Goal: Check status: Check status

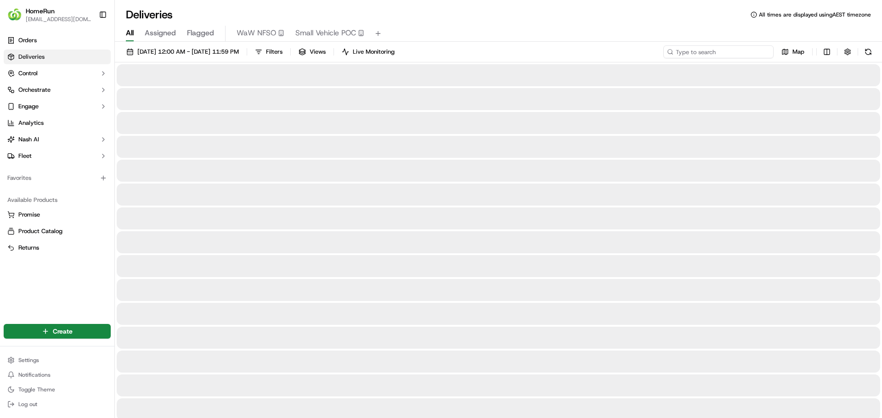
click at [718, 51] on input at bounding box center [718, 51] width 110 height 13
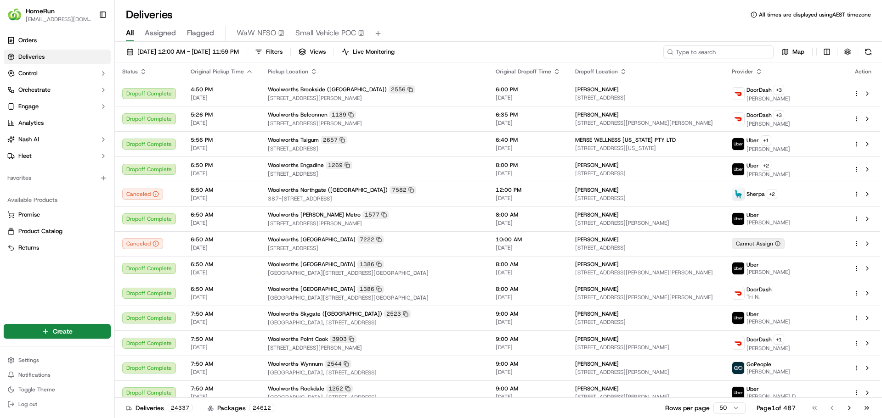
paste input "270236475"
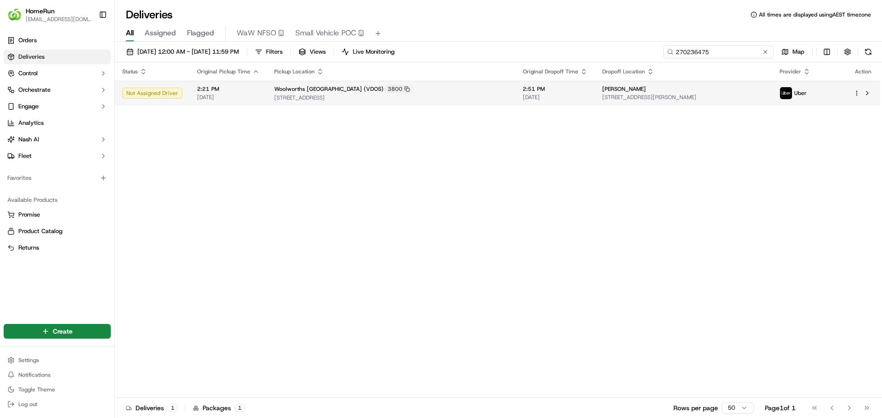
type input "270236475"
click at [523, 98] on span "20/09/2025" at bounding box center [555, 97] width 65 height 7
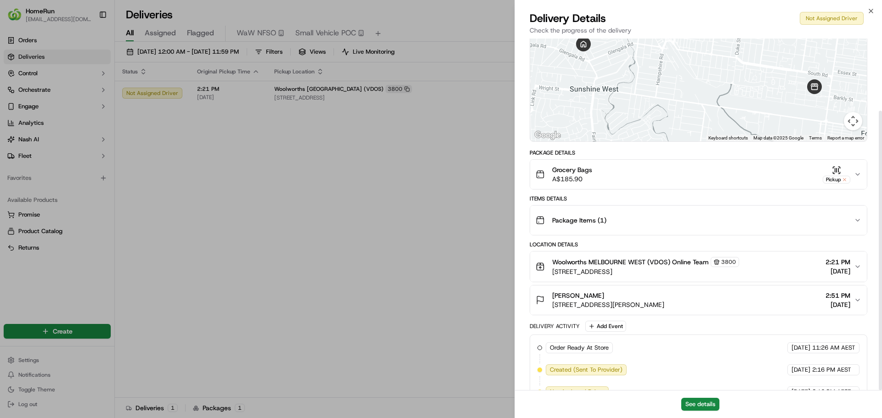
scroll to position [91, 0]
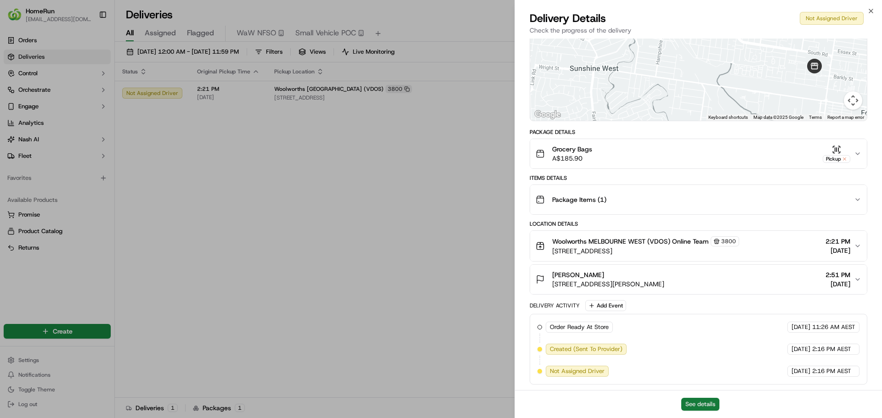
click at [698, 403] on button "See details" at bounding box center [700, 404] width 38 height 13
